Goal: Task Accomplishment & Management: Complete application form

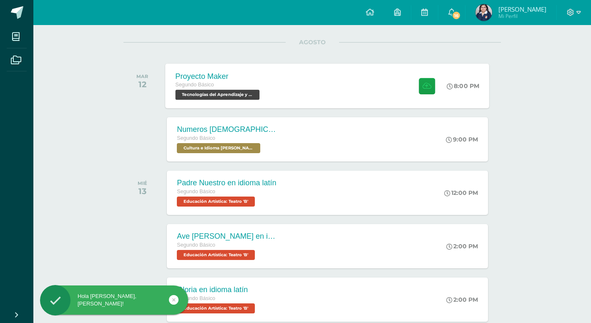
scroll to position [83, 0]
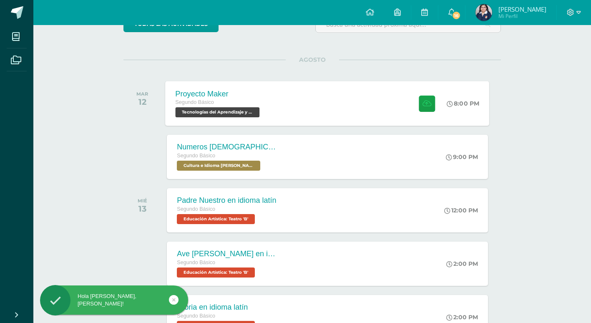
click at [373, 100] on div "Proyecto Maker Segundo Básico Tecnologías del Aprendizaje y la Comunicación 'B'…" at bounding box center [328, 103] width 324 height 45
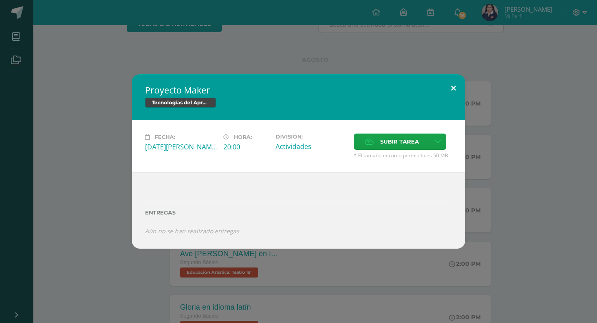
click at [454, 90] on button at bounding box center [454, 88] width 24 height 28
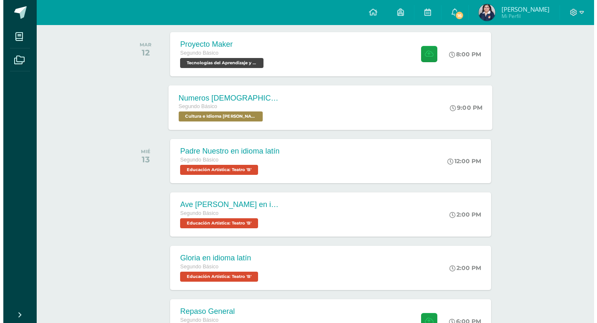
scroll to position [167, 0]
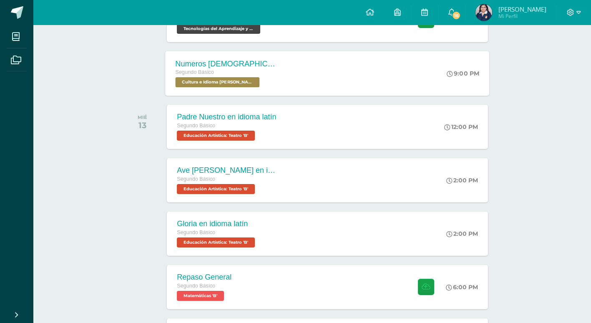
click at [313, 79] on div "Numeros [DEMOGRAPHIC_DATA] en Kaqchikel Segundo Básico Cultura e Idioma Maya Ga…" at bounding box center [328, 73] width 324 height 45
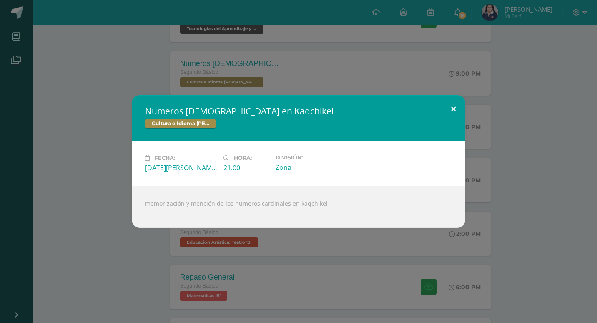
click at [453, 105] on button at bounding box center [454, 109] width 24 height 28
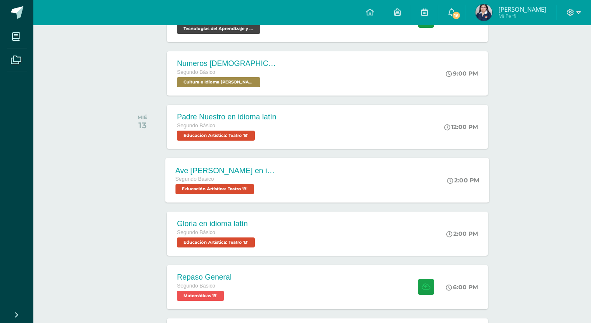
click at [257, 182] on div "Segundo Básico" at bounding box center [226, 179] width 101 height 9
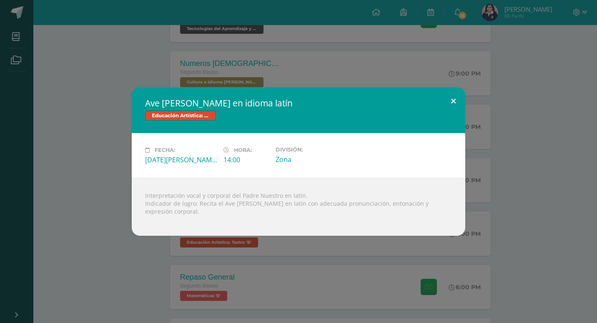
click at [447, 103] on button at bounding box center [454, 101] width 24 height 28
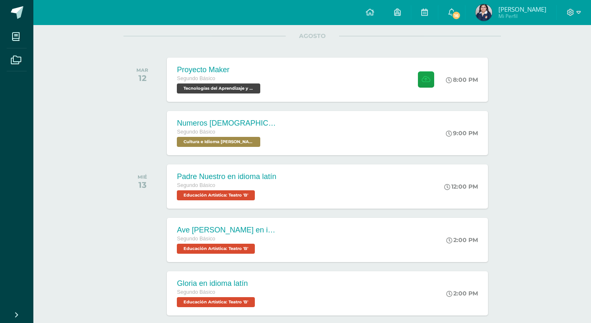
scroll to position [0, 0]
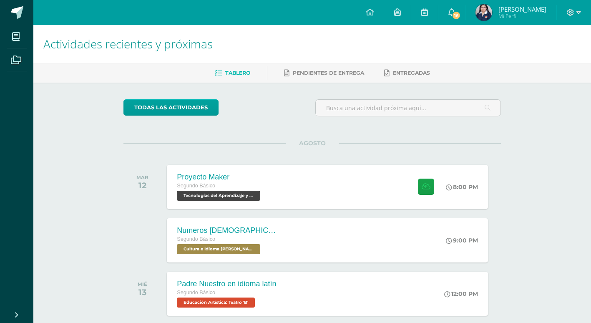
drag, startPoint x: 297, startPoint y: 173, endPoint x: 282, endPoint y: 152, distance: 26.4
click at [297, 169] on div "Proyecto Maker Segundo Básico Tecnologías del Aprendizaje y la Comunicación 'B'…" at bounding box center [328, 186] width 324 height 45
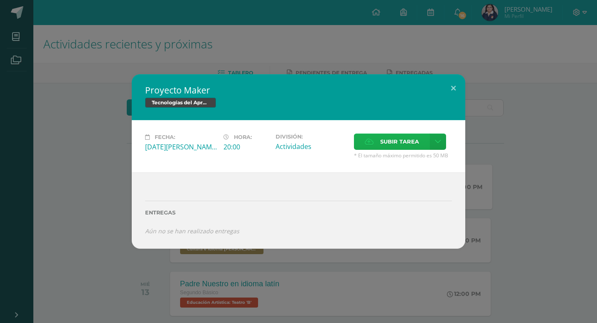
click at [404, 138] on span "Subir tarea" at bounding box center [399, 141] width 39 height 15
click at [0, 0] on input "Subir tarea" at bounding box center [0, 0] width 0 height 0
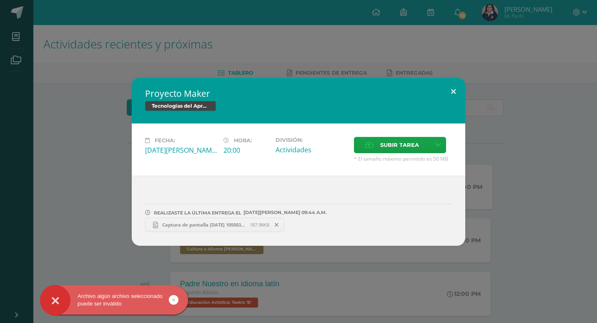
click at [460, 83] on button at bounding box center [454, 92] width 24 height 28
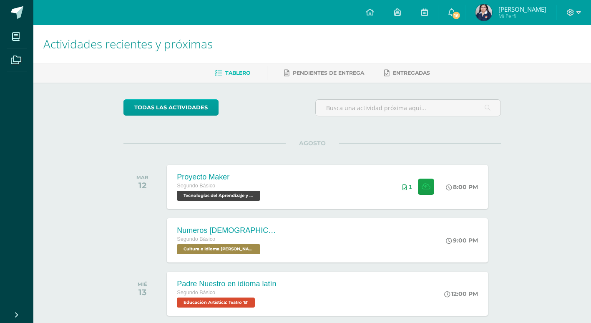
drag, startPoint x: 257, startPoint y: 193, endPoint x: 256, endPoint y: 188, distance: 6.0
click at [256, 190] on div "Segundo Básico Tecnologías del Aprendizaje y la Comunicación 'B'" at bounding box center [219, 190] width 85 height 19
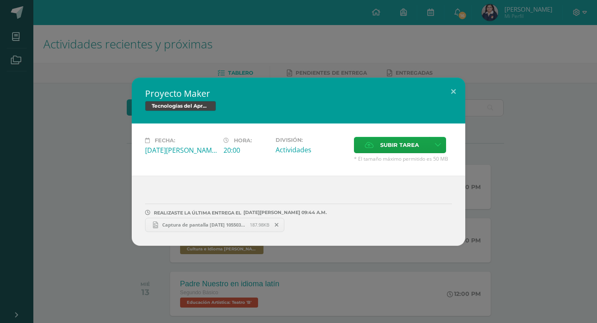
click at [211, 219] on link "Captura de pantalla [DATE] 105503.png 187.98KB" at bounding box center [214, 225] width 139 height 14
click at [453, 90] on button at bounding box center [454, 92] width 24 height 28
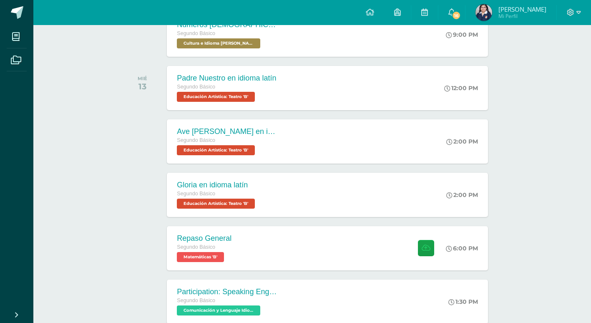
scroll to position [414, 0]
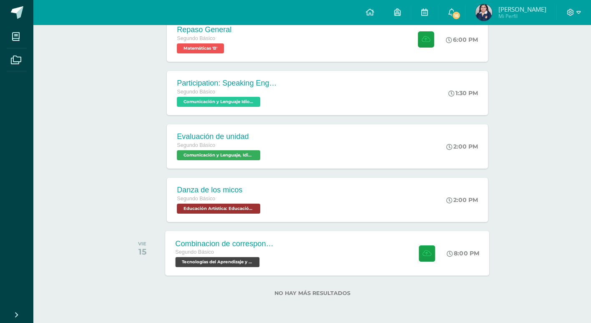
click at [300, 262] on div "Combinacion de correspondencia Segundo Básico Tecnologías del Aprendizaje y la …" at bounding box center [328, 253] width 324 height 45
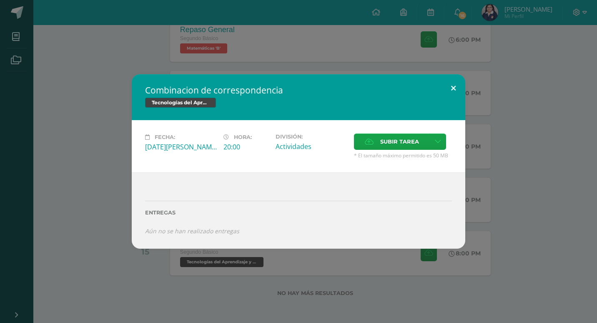
click at [457, 82] on button at bounding box center [454, 88] width 24 height 28
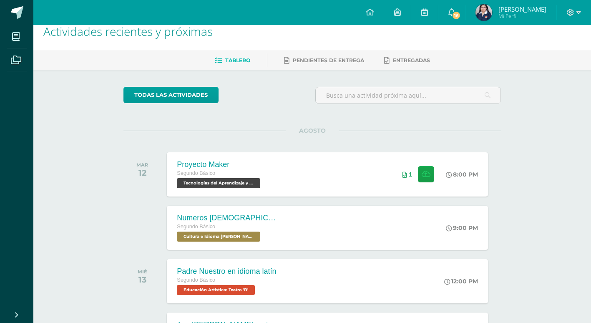
scroll to position [0, 0]
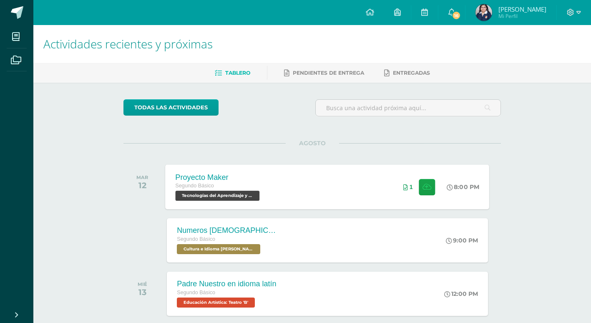
click at [270, 194] on div "Proyecto Maker Segundo Básico Tecnologías del Aprendizaje y la Comunicación 'B'" at bounding box center [219, 186] width 106 height 45
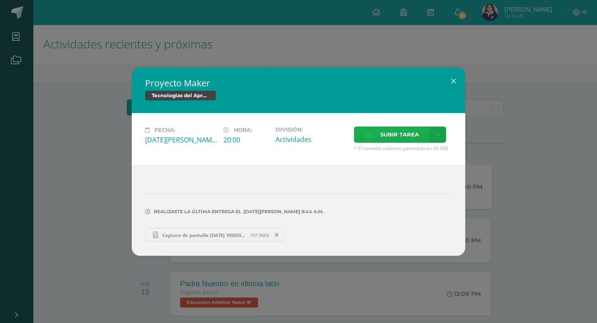
click at [378, 133] on label "Subir tarea" at bounding box center [392, 134] width 76 height 16
click at [0, 0] on input "Subir tarea" at bounding box center [0, 0] width 0 height 0
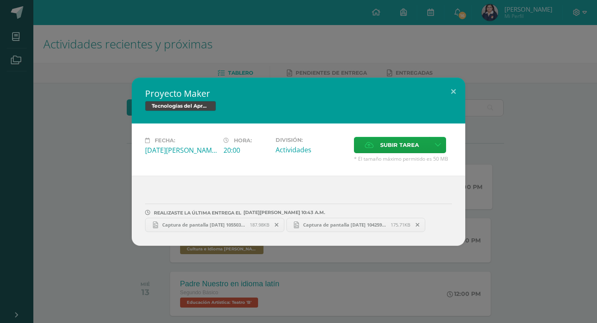
click at [320, 221] on span "Captura de pantalla 2025-08-12 104259.png" at bounding box center [345, 224] width 92 height 6
click at [456, 85] on button at bounding box center [454, 92] width 24 height 28
